Goal: Transaction & Acquisition: Book appointment/travel/reservation

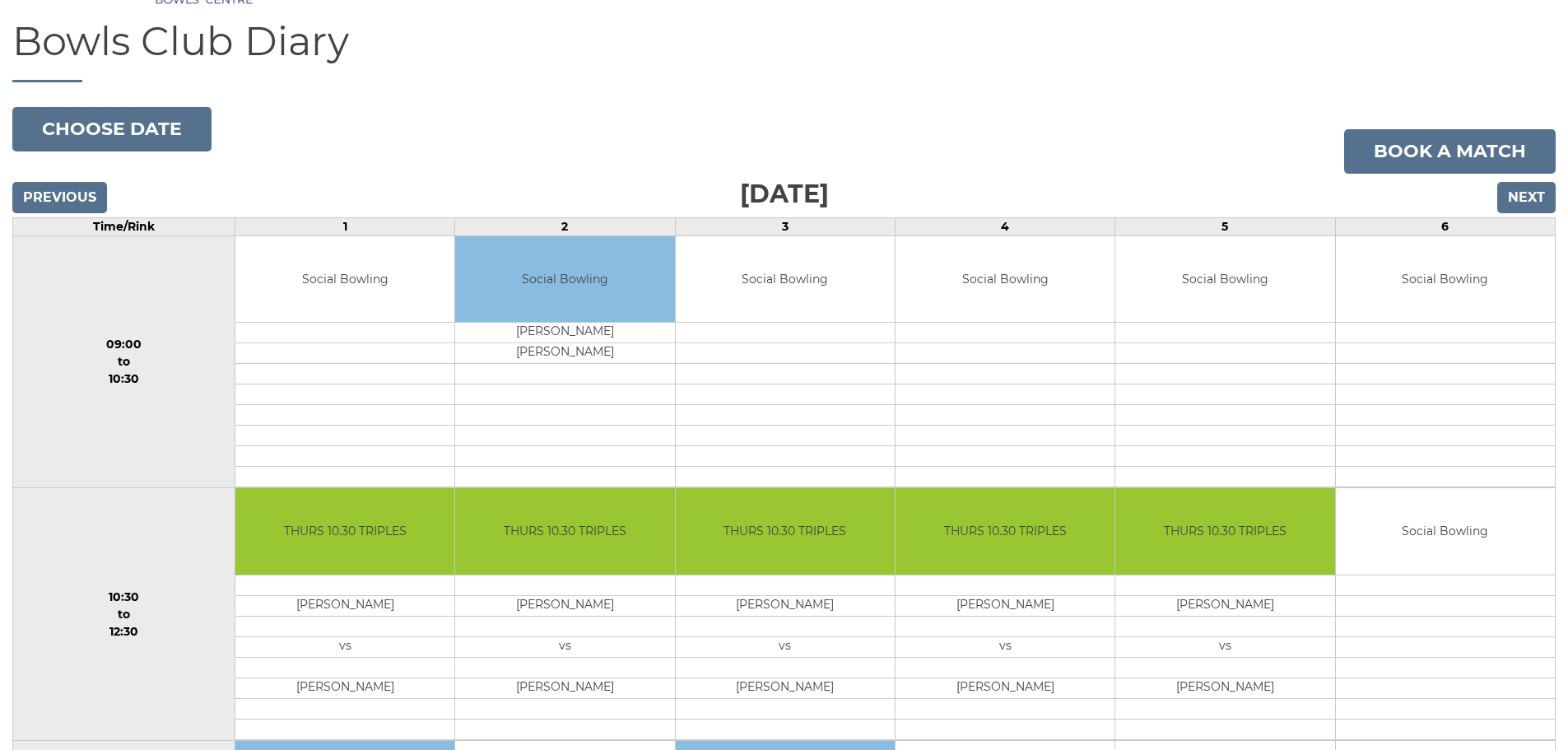
scroll to position [164, 0]
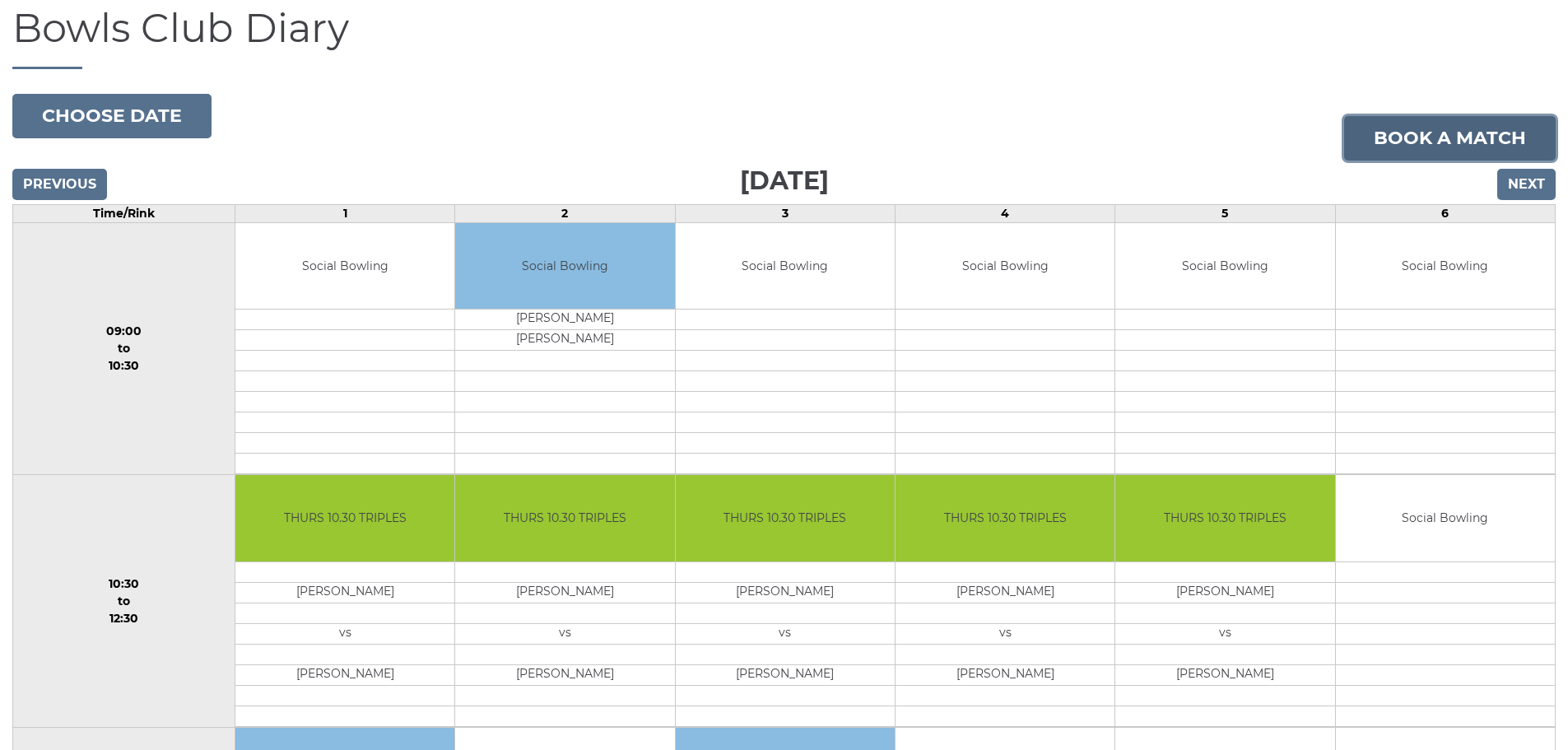
click at [1458, 133] on link "Book a match" at bounding box center [1450, 139] width 212 height 44
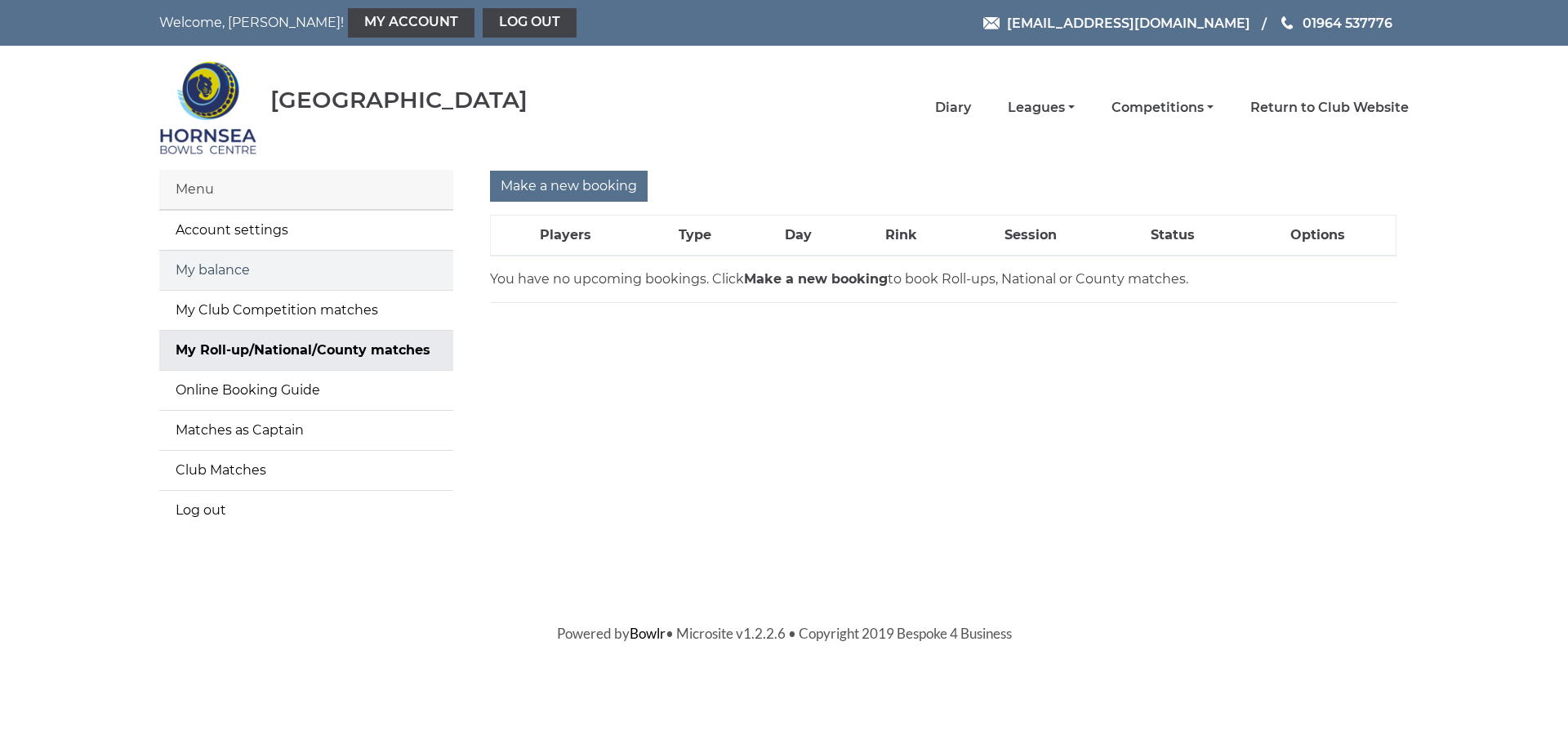
click at [217, 270] on link "My balance" at bounding box center [306, 270] width 294 height 39
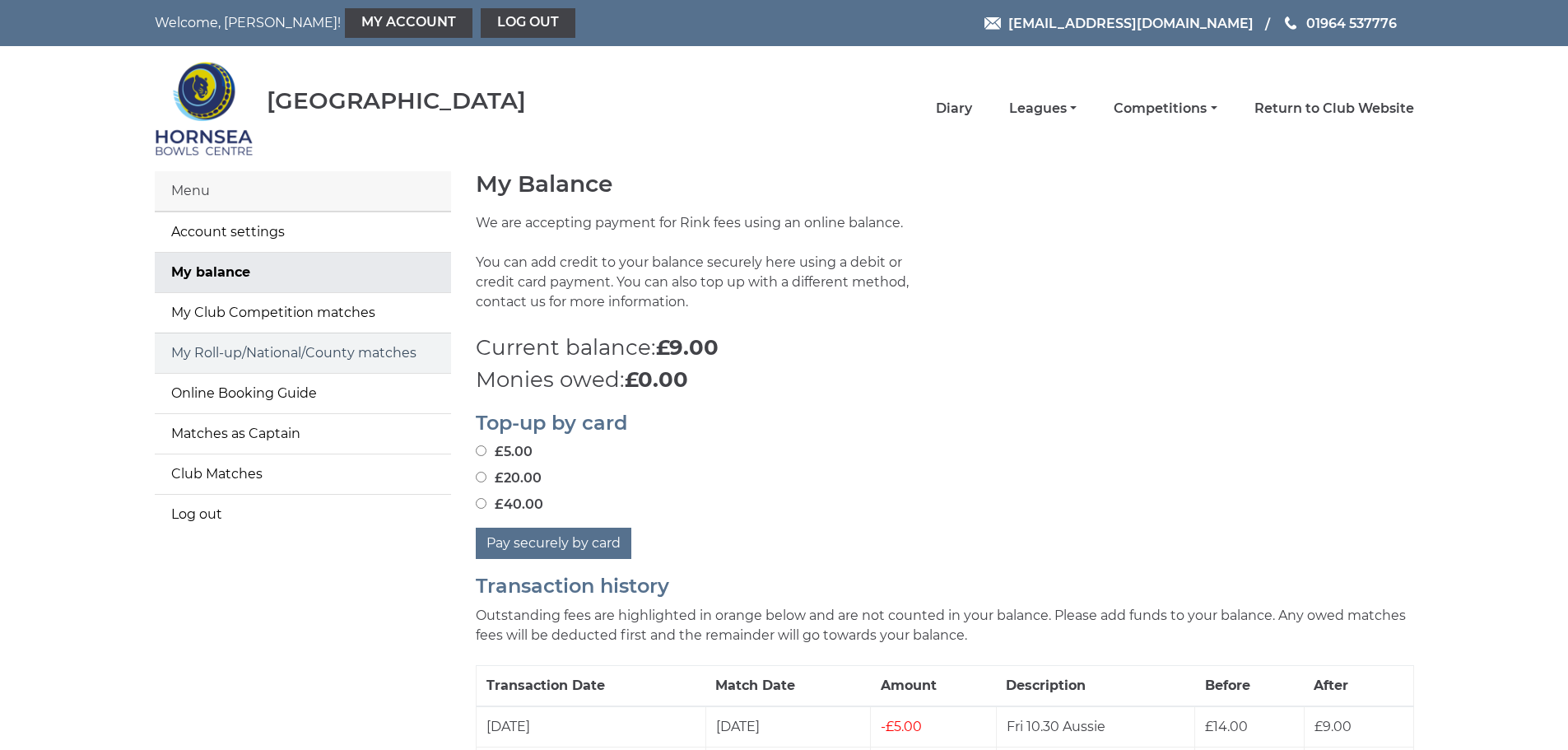
click at [261, 354] on link "My Roll-up/National/County matches" at bounding box center [303, 353] width 296 height 39
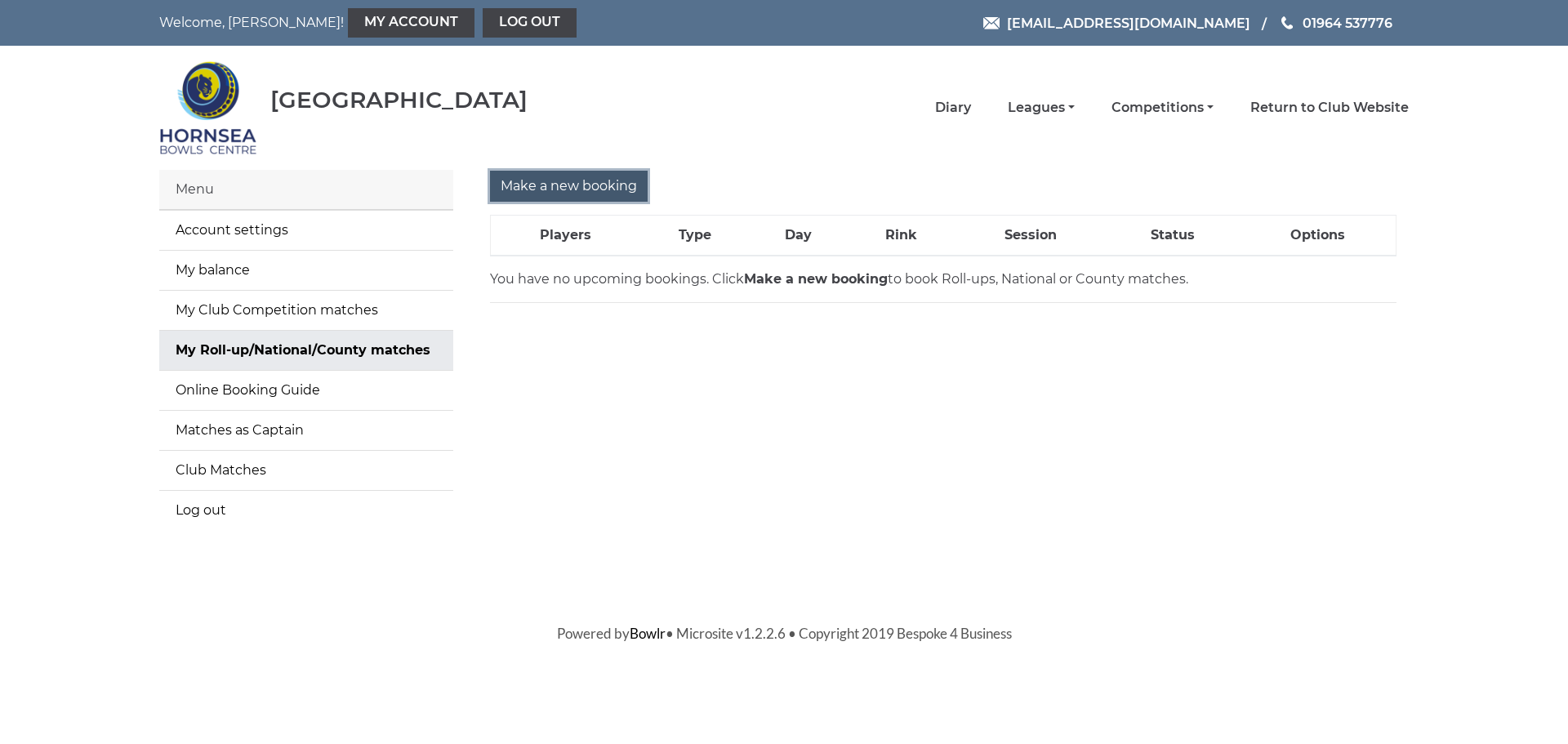
click at [583, 182] on input "Make a new booking" at bounding box center [568, 187] width 157 height 31
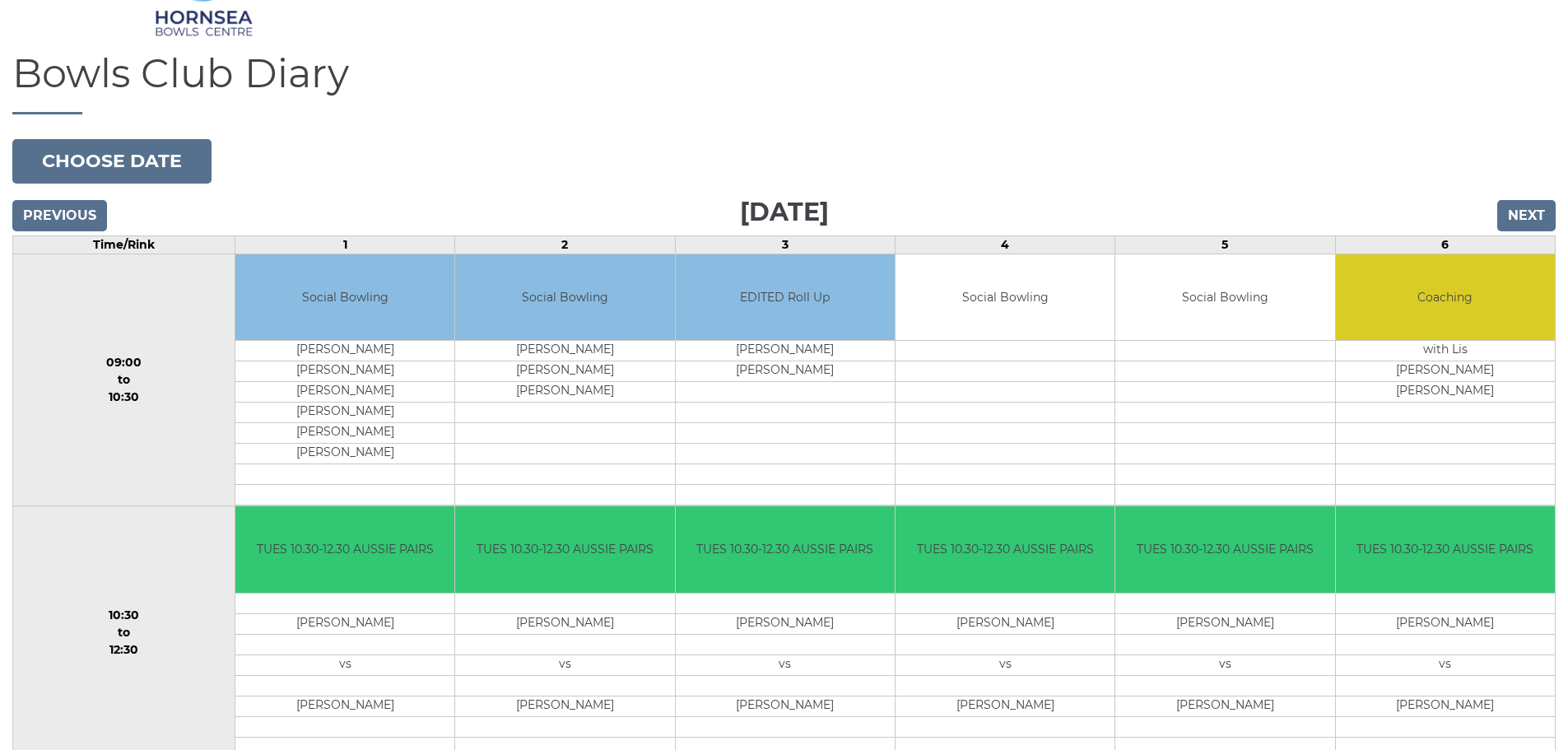
scroll to position [83, 0]
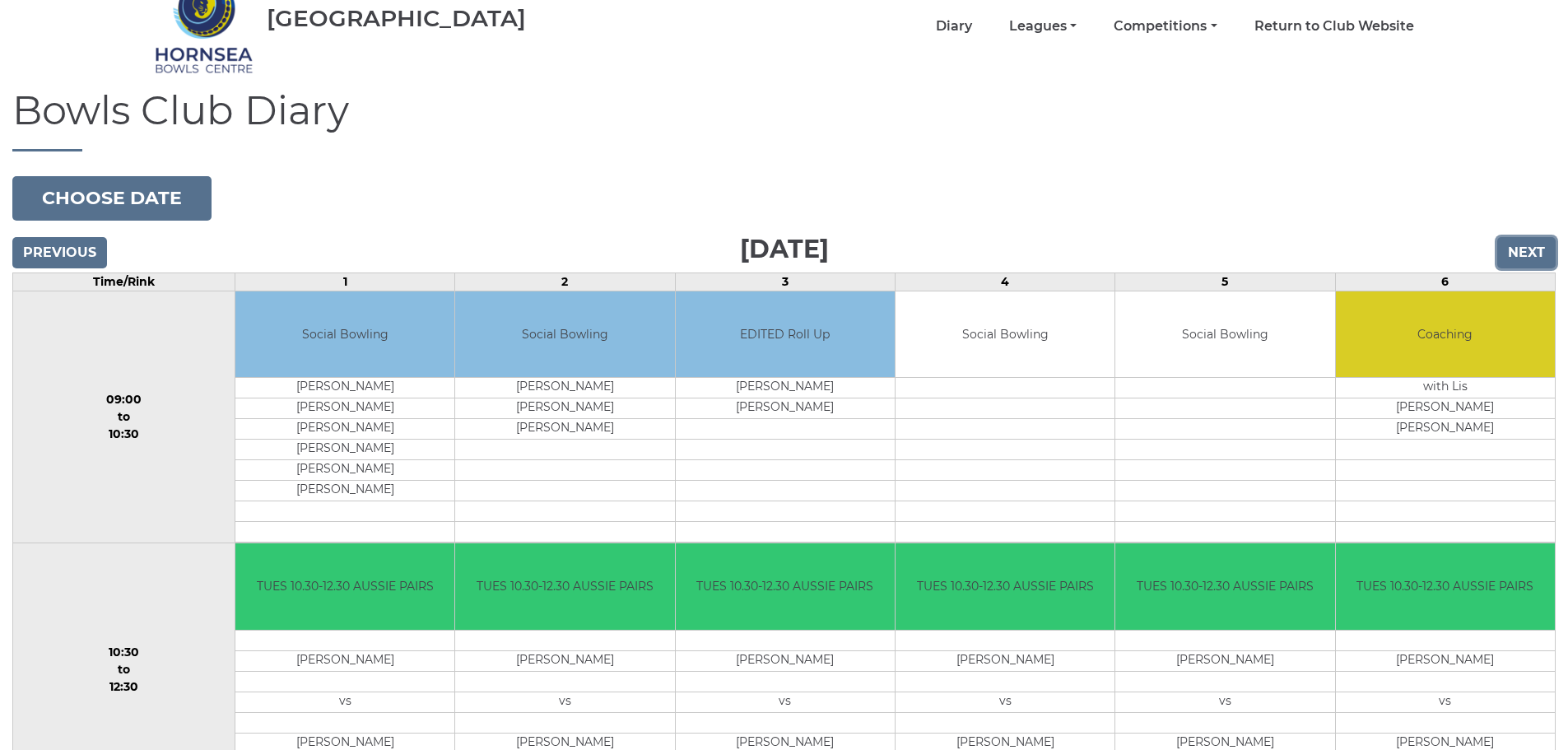
click at [1527, 253] on input "Next" at bounding box center [1527, 252] width 59 height 31
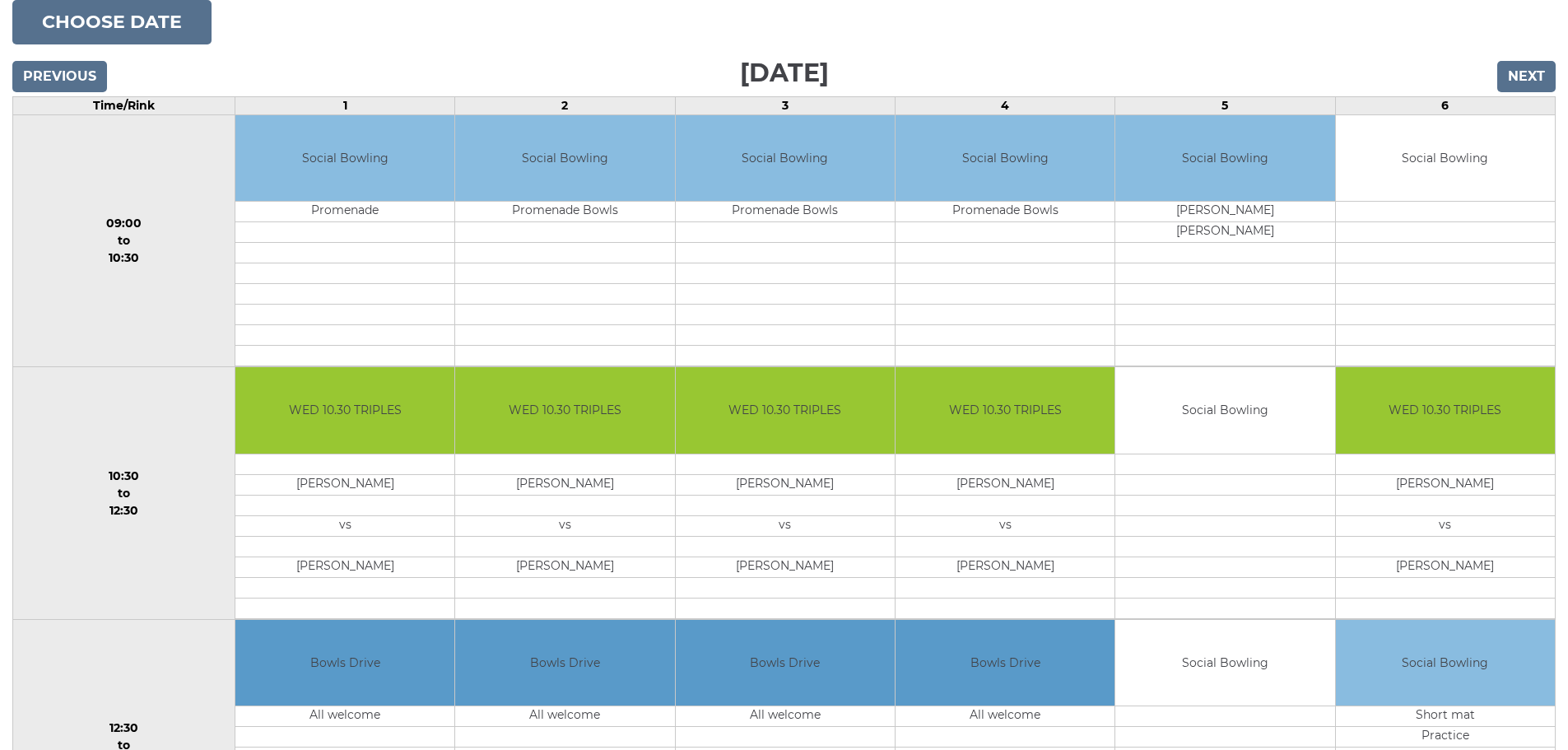
scroll to position [247, 0]
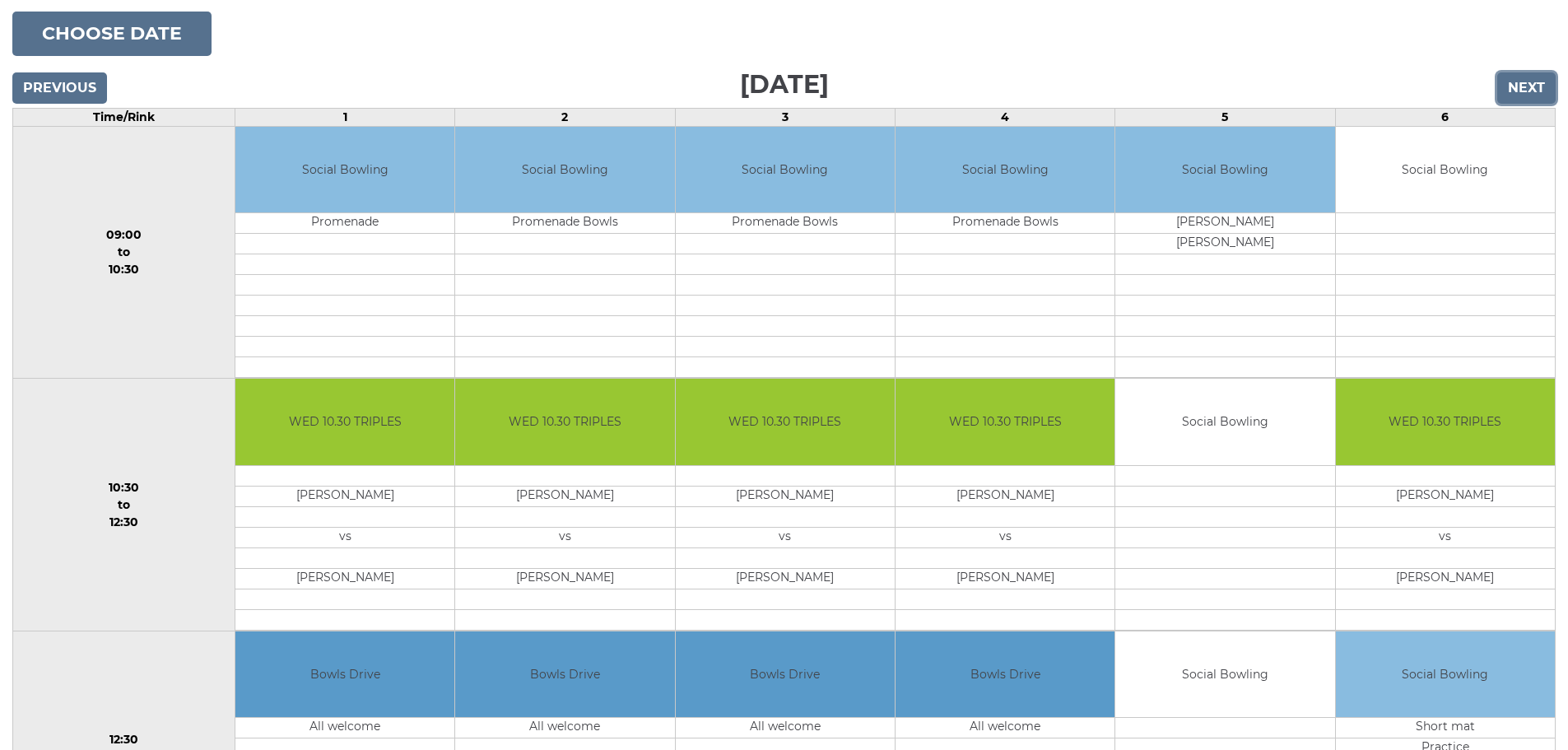
click at [1533, 89] on input "Next" at bounding box center [1527, 88] width 59 height 31
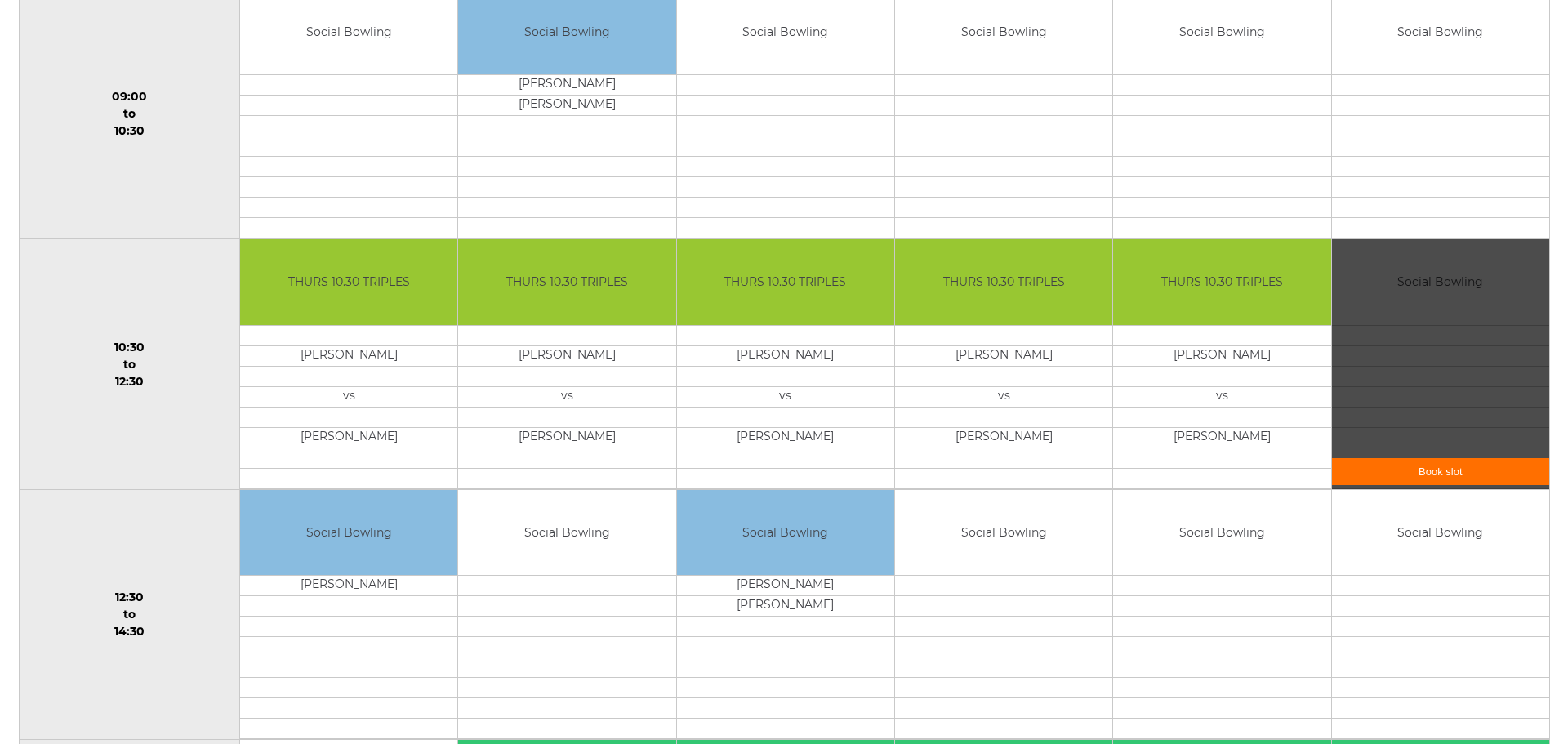
scroll to position [409, 0]
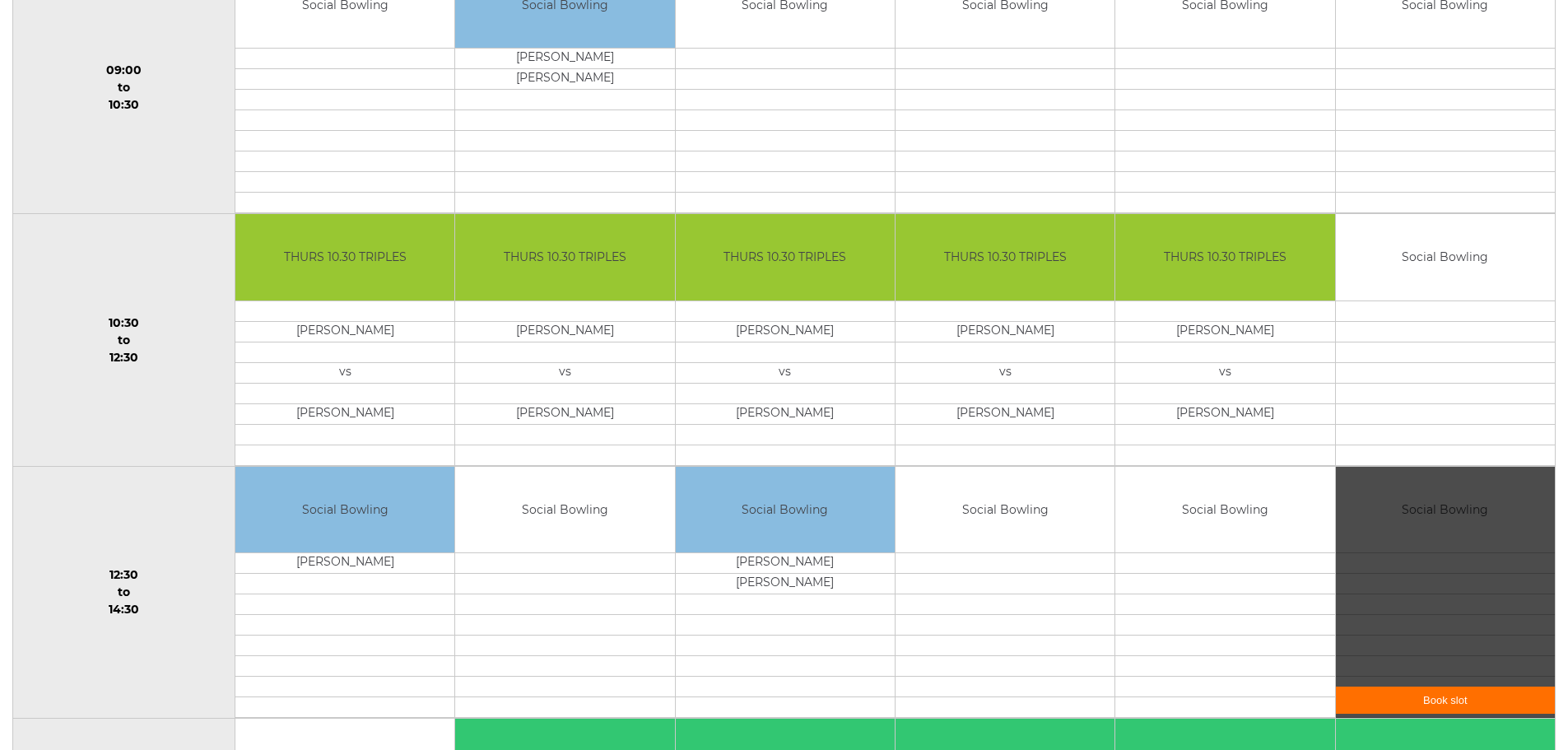
click at [1475, 696] on link "Book slot" at bounding box center [1445, 700] width 219 height 28
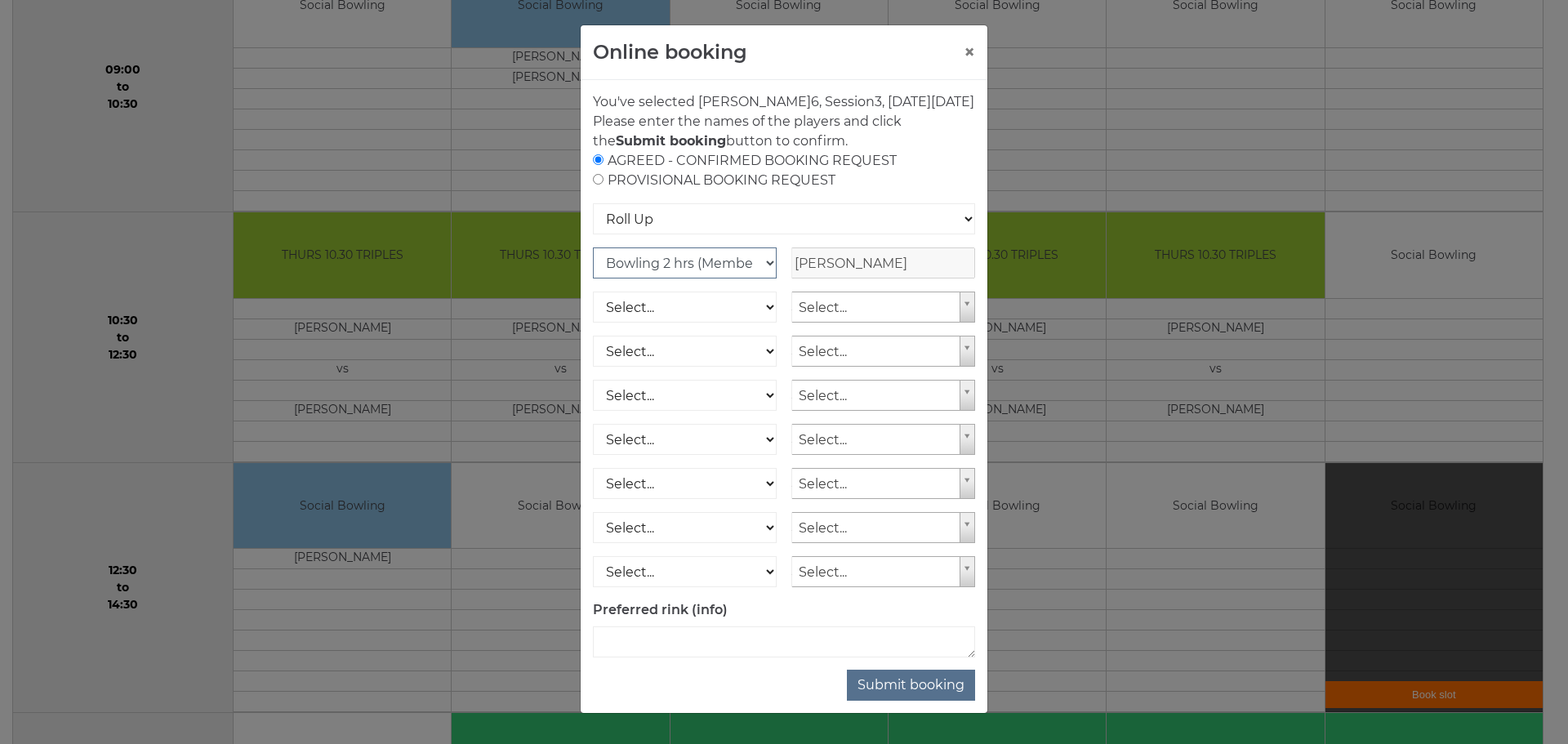
click at [761, 279] on select "Club Competition (Member) National (Member) Bowling 1.5 hrs (Member) Junior (Up…" at bounding box center [684, 263] width 184 height 31
select select "1_54"
click at [592, 267] on select "Club Competition (Member) National (Member) Bowling 1.5 hrs (Member) Junior (Up…" at bounding box center [684, 263] width 184 height 31
click at [900, 701] on button "Submit booking" at bounding box center [911, 686] width 128 height 31
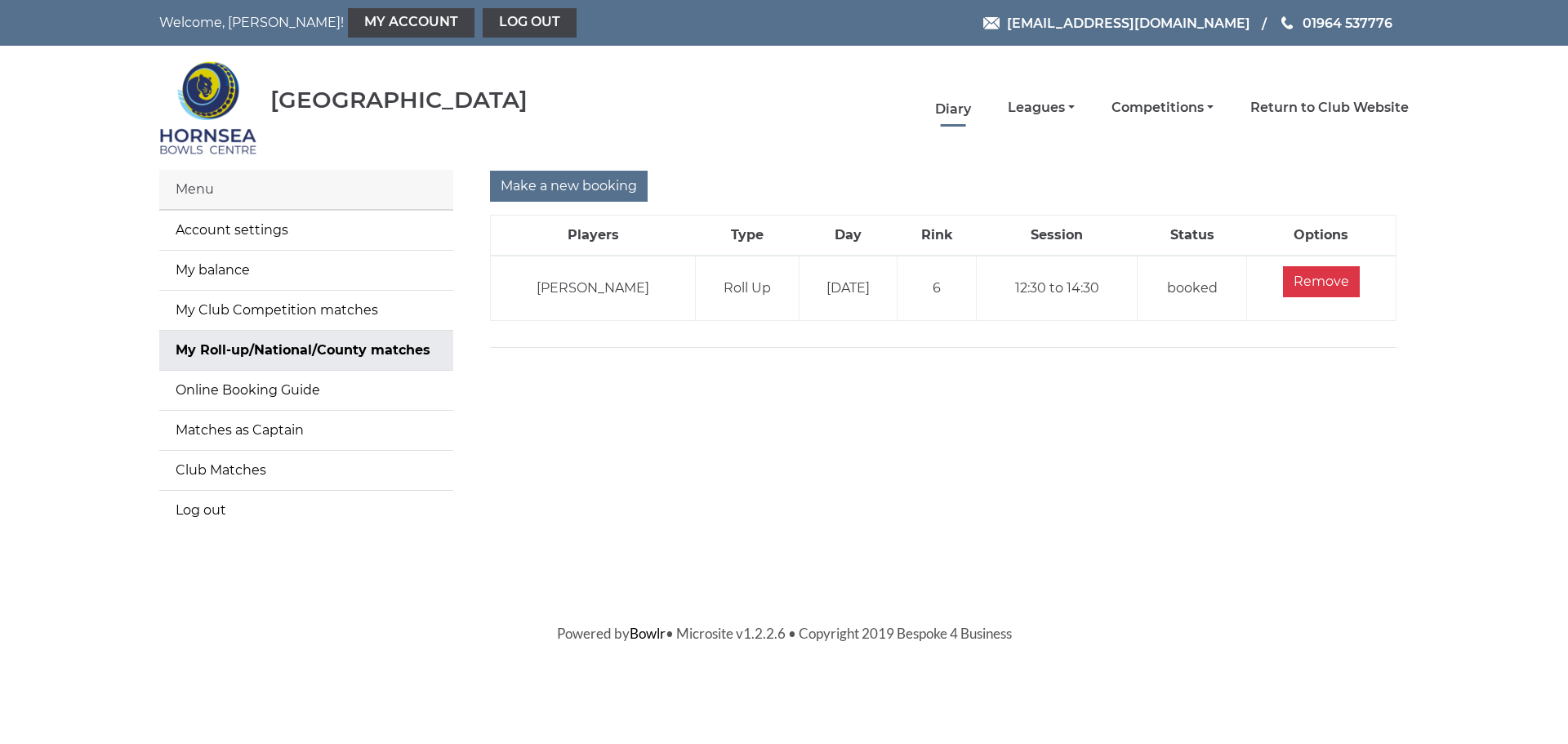
drag, startPoint x: 957, startPoint y: 108, endPoint x: 1003, endPoint y: 155, distance: 65.8
click at [957, 111] on link "Diary" at bounding box center [952, 109] width 35 height 18
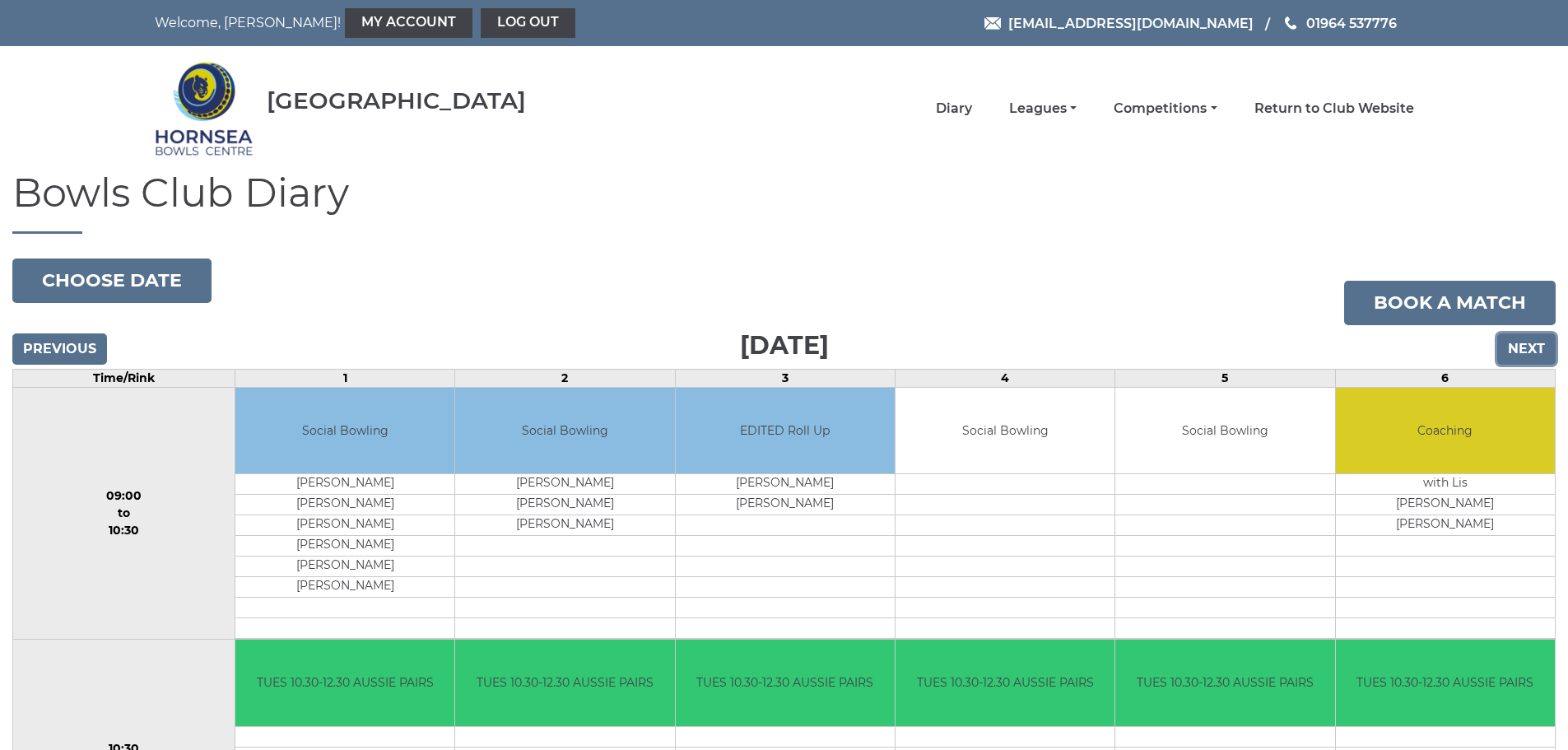
click at [1520, 351] on input "Next" at bounding box center [1527, 349] width 59 height 31
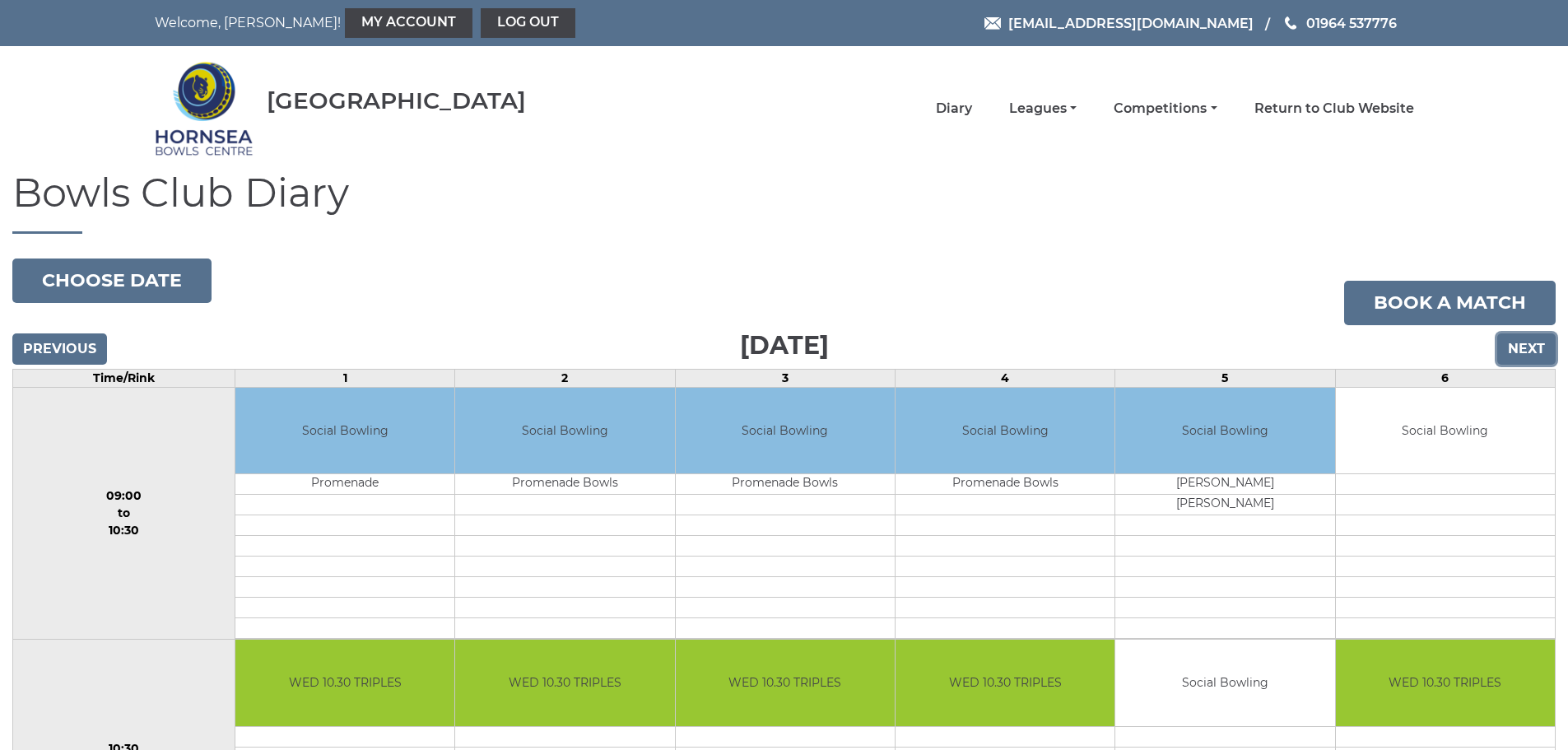
click at [1520, 351] on input "Next" at bounding box center [1527, 349] width 59 height 31
